Goal: Transaction & Acquisition: Purchase product/service

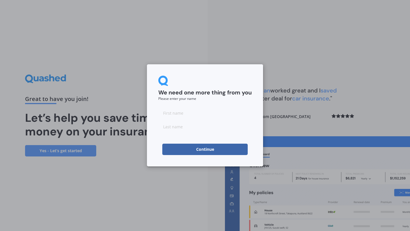
click at [183, 116] on input at bounding box center [204, 112] width 93 height 11
type input "[PERSON_NAME]"
click at [182, 128] on input at bounding box center [204, 126] width 93 height 11
type input "[PERSON_NAME]"
click at [197, 150] on button "Continue" at bounding box center [204, 149] width 85 height 11
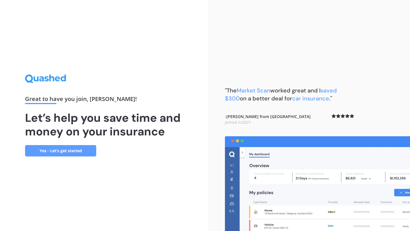
click at [75, 155] on link "Yes - Let’s get started" at bounding box center [60, 150] width 71 height 11
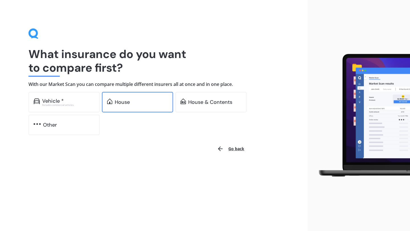
click at [133, 102] on div "House" at bounding box center [141, 102] width 53 height 6
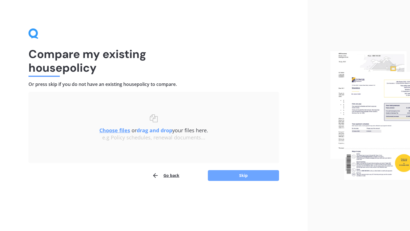
click at [232, 177] on button "Skip" at bounding box center [243, 175] width 71 height 11
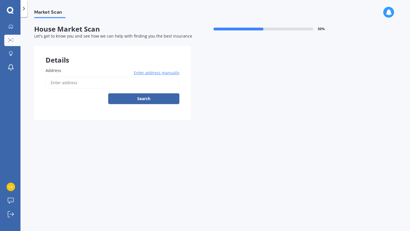
click at [102, 85] on input "Address" at bounding box center [113, 83] width 134 height 12
type input "[STREET_ADDRESS]"
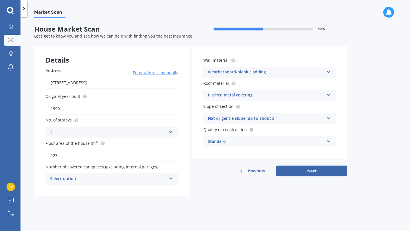
click at [171, 131] on icon at bounding box center [171, 131] width 5 height 4
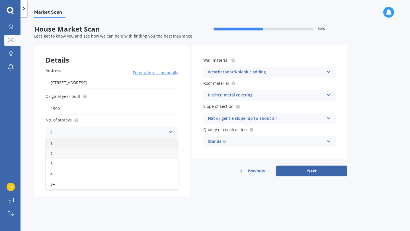
click at [128, 141] on div "1" at bounding box center [112, 143] width 132 height 10
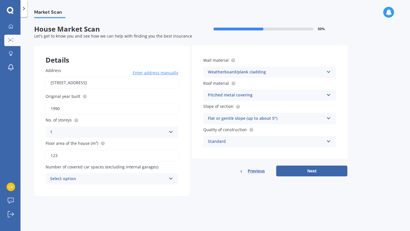
click at [170, 179] on icon at bounding box center [171, 178] width 5 height 4
click at [126, 193] on div "Address [STREET_ADDRESS] Enter address manually Search Original year built 1990…" at bounding box center [112, 126] width 156 height 140
click at [171, 178] on icon at bounding box center [171, 178] width 5 height 4
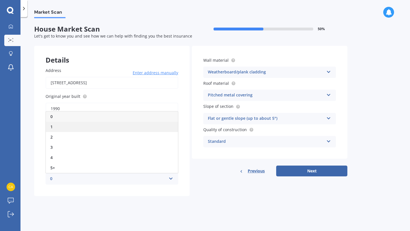
click at [130, 124] on div "1" at bounding box center [112, 127] width 132 height 10
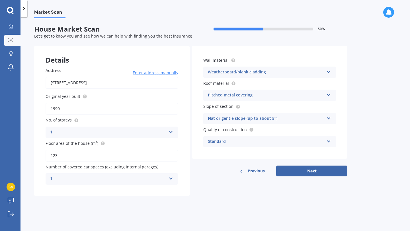
click at [286, 118] on div "Flat or gentle slope (up to about 5°)" at bounding box center [266, 118] width 116 height 7
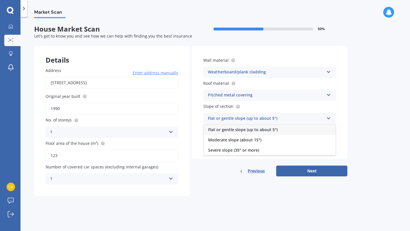
click at [274, 129] on span "Flat or gentle slope (up to about 5°)" at bounding box center [243, 129] width 70 height 5
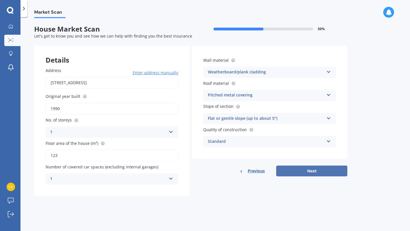
click at [301, 173] on button "Next" at bounding box center [311, 171] width 71 height 11
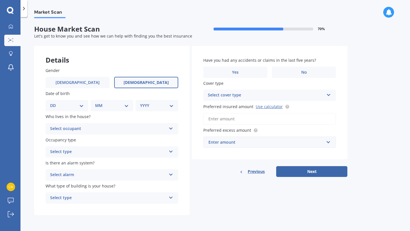
click at [148, 83] on span "[DEMOGRAPHIC_DATA]" at bounding box center [146, 82] width 45 height 5
click at [0, 0] on input "[DEMOGRAPHIC_DATA]" at bounding box center [0, 0] width 0 height 0
click at [83, 104] on select "DD 01 02 03 04 05 06 07 08 09 10 11 12 13 14 15 16 17 18 19 20 21 22 23 24 25 2…" at bounding box center [67, 106] width 34 height 6
select select "20"
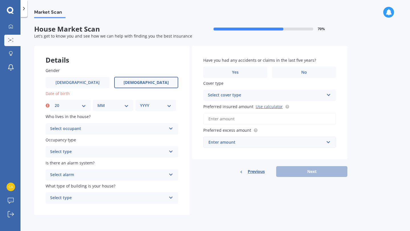
click at [120, 106] on select "MM 01 02 03 04 05 06 07 08 09 10 11 12" at bounding box center [112, 106] width 31 height 6
select select "07"
click at [158, 102] on div "YYYY 2009 2008 2007 2006 2005 2004 2003 2002 2001 2000 1999 1998 1997 1996 1995…" at bounding box center [156, 105] width 40 height 11
click at [166, 105] on select "YYYY 2009 2008 2007 2006 2005 2004 2003 2002 2001 2000 1999 1998 1997 1996 1995…" at bounding box center [155, 106] width 31 height 6
select select "1991"
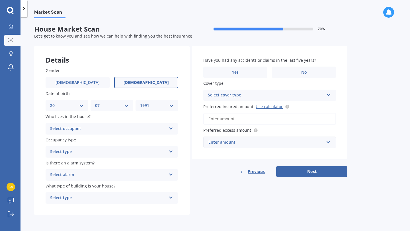
click at [89, 128] on div "Select occupant" at bounding box center [108, 129] width 116 height 7
click at [87, 138] on div "Owner" at bounding box center [112, 140] width 132 height 10
click at [92, 151] on div "Select type" at bounding box center [108, 152] width 116 height 7
click at [91, 163] on div "Permanent" at bounding box center [112, 163] width 132 height 10
click at [96, 174] on div "Select alarm" at bounding box center [108, 175] width 116 height 7
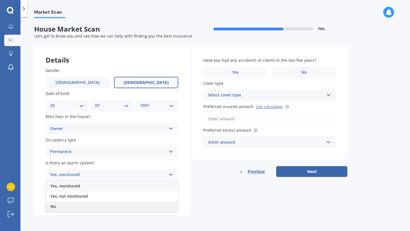
click at [85, 207] on div "No" at bounding box center [112, 207] width 132 height 10
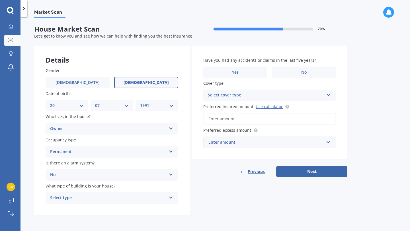
click at [99, 199] on div "Select type" at bounding box center [108, 198] width 116 height 7
click at [105, 168] on div "Freestanding" at bounding box center [112, 167] width 132 height 10
click at [292, 71] on label "No" at bounding box center [304, 72] width 64 height 11
click at [0, 0] on input "No" at bounding box center [0, 0] width 0 height 0
click at [277, 96] on div "Select cover type" at bounding box center [266, 95] width 116 height 7
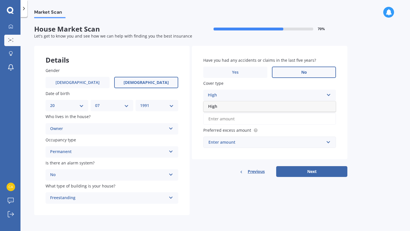
click at [326, 95] on icon at bounding box center [328, 94] width 5 height 4
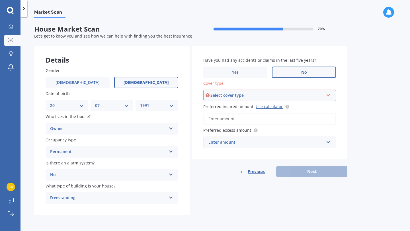
click at [295, 96] on div "Select cover type" at bounding box center [267, 95] width 113 height 6
click at [274, 108] on div "High" at bounding box center [270, 106] width 132 height 10
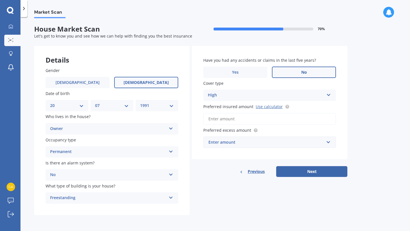
click at [250, 121] on input "Preferred insured amount Use calculator" at bounding box center [269, 119] width 133 height 12
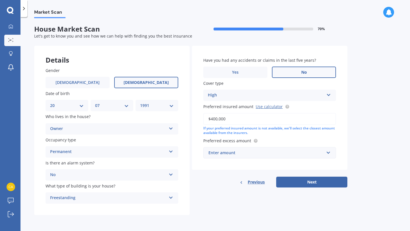
type input "$400,000"
click at [270, 154] on div "Enter amount" at bounding box center [267, 153] width 116 height 6
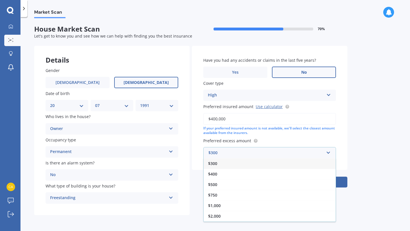
click at [266, 164] on div "$300" at bounding box center [270, 163] width 132 height 11
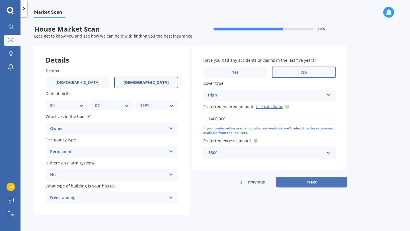
click at [302, 183] on button "Next" at bounding box center [311, 182] width 71 height 11
select select "20"
select select "07"
select select "1991"
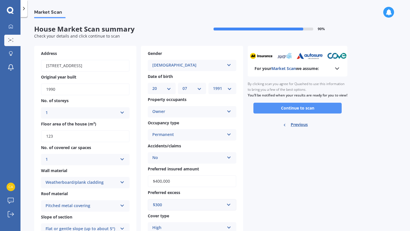
click at [309, 114] on button "Continue to scan" at bounding box center [298, 108] width 88 height 11
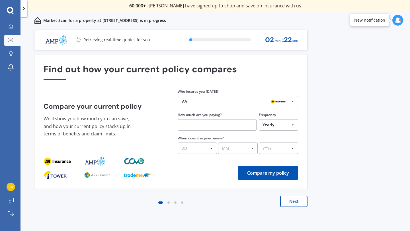
click at [287, 103] on img at bounding box center [278, 101] width 18 height 7
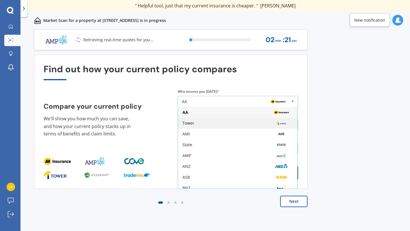
click at [263, 124] on div "Tower" at bounding box center [238, 123] width 110 height 5
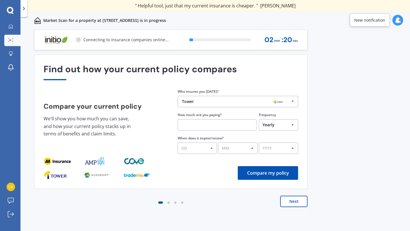
click at [223, 126] on input "text" at bounding box center [217, 124] width 79 height 11
paste input "$1,611.06"
type input "$1,611.06"
click at [273, 122] on select "Yearly Six-Monthly Quarterly Monthly Fortnightly Weekly One-Off" at bounding box center [278, 124] width 39 height 11
click at [213, 148] on select "DD 01 02 03 04 05 06 07 08 09 10 11 12 13 14 15 16 17 18 19 20 21 22 23 24 25 2…" at bounding box center [197, 148] width 39 height 11
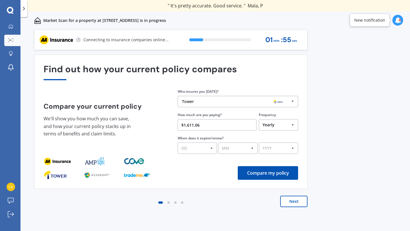
select select "27"
click at [245, 148] on select "MM 01 02 03 04 05 06 07 08 09 10 11 12" at bounding box center [237, 148] width 39 height 11
select select "08"
click at [276, 149] on select "YYYY 2026 2025 2024" at bounding box center [278, 148] width 39 height 11
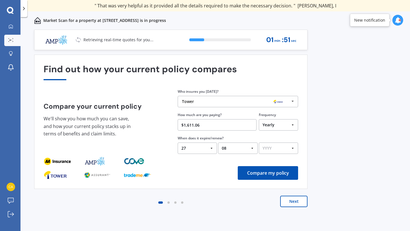
select select "2025"
click at [272, 175] on button "Compare my policy" at bounding box center [268, 173] width 60 height 14
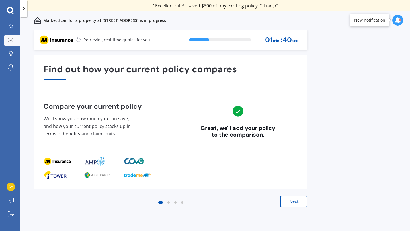
click at [294, 200] on button "Next" at bounding box center [293, 201] width 27 height 11
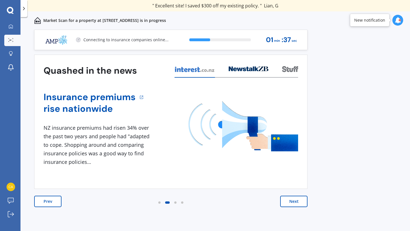
click at [285, 201] on button "Next" at bounding box center [293, 201] width 27 height 11
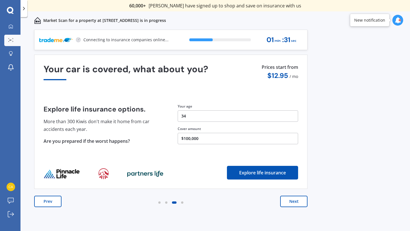
click at [294, 204] on button "Next" at bounding box center [293, 201] width 27 height 11
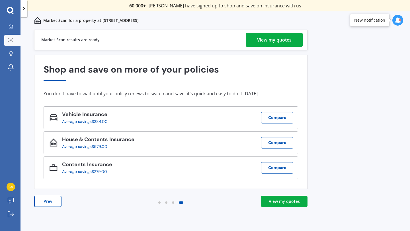
click at [294, 39] on link "View my quotes" at bounding box center [274, 40] width 57 height 14
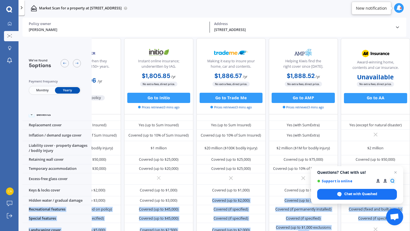
scroll to position [105, 47]
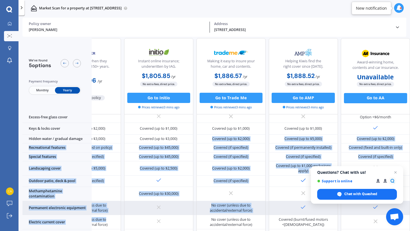
drag, startPoint x: 204, startPoint y: 229, endPoint x: 114, endPoint y: 228, distance: 90.0
click at [114, 228] on div "Sum insured (incl. GST) $400,000 $400,000 $400,000 $477,000 Unavailable Excess …" at bounding box center [197, 174] width 428 height 291
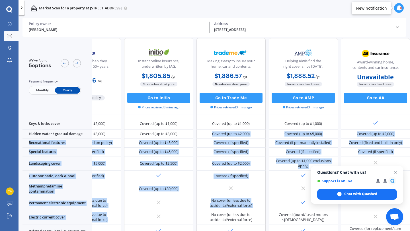
scroll to position [105, 0]
